Goal: Go to known website: Access a specific website the user already knows

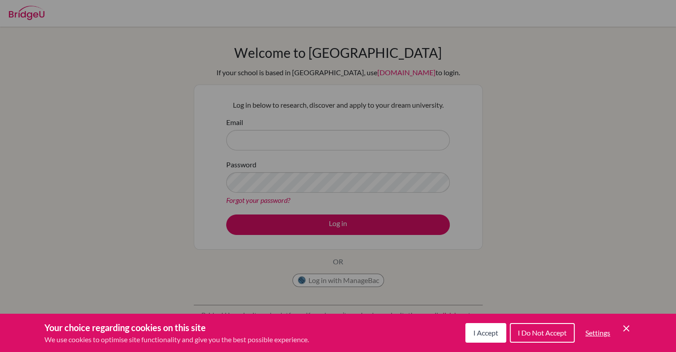
click at [489, 340] on button "I Accept" at bounding box center [485, 333] width 41 height 20
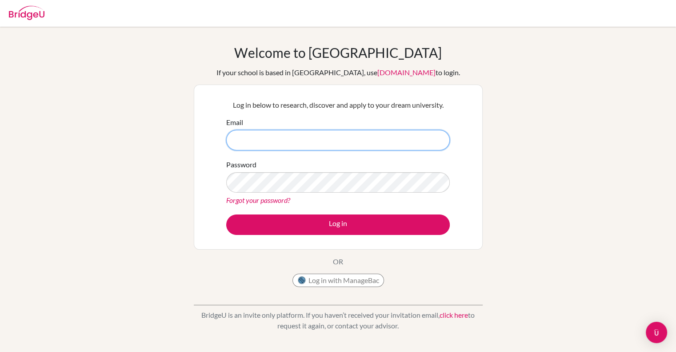
click at [342, 136] on input "Email" at bounding box center [338, 140] width 224 height 20
click at [325, 142] on input "Email" at bounding box center [338, 140] width 224 height 20
click at [327, 280] on button "Log in with ManageBac" at bounding box center [339, 279] width 92 height 13
click at [378, 71] on link "[DOMAIN_NAME]" at bounding box center [406, 72] width 58 height 8
